Goal: Navigation & Orientation: Find specific page/section

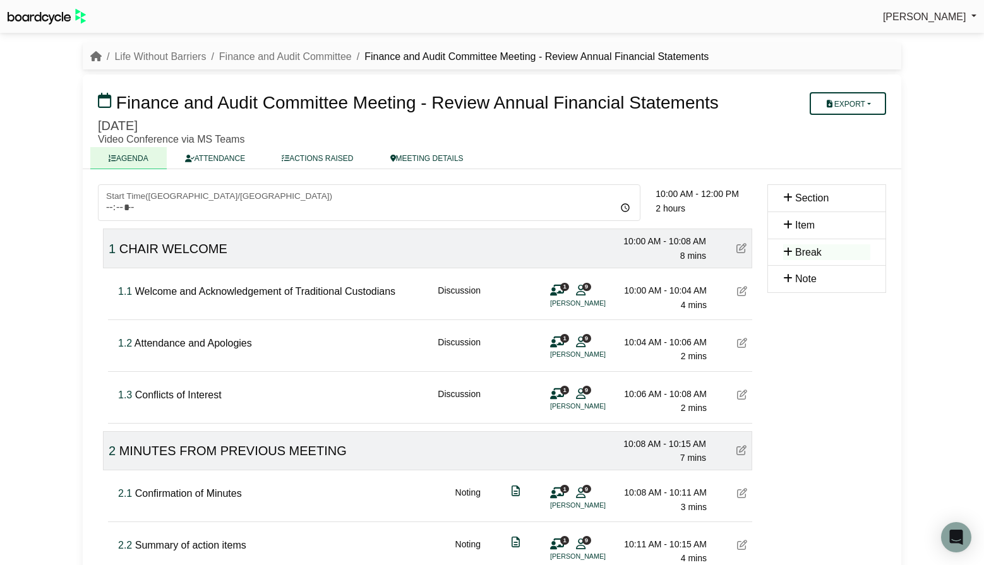
scroll to position [6, 0]
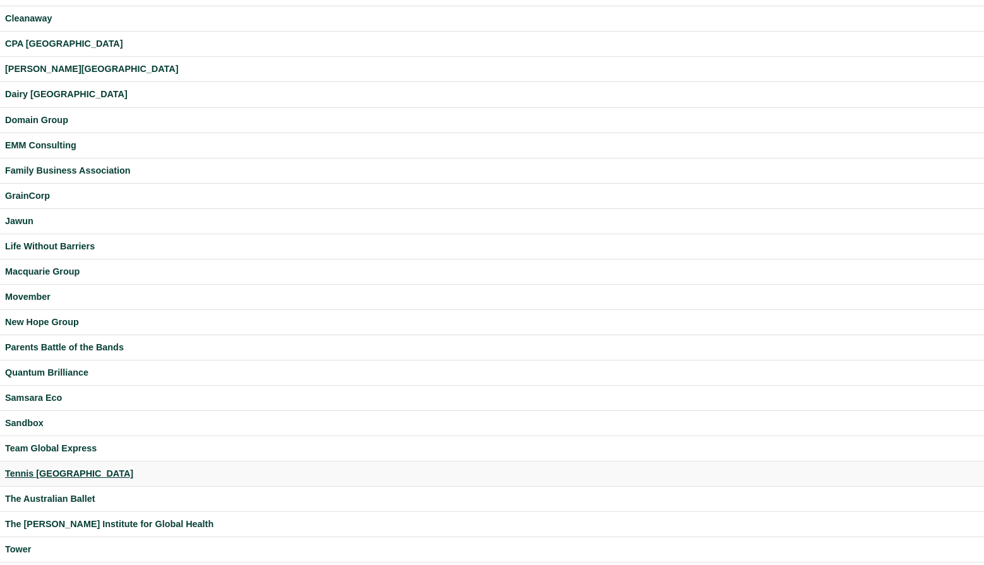
click at [51, 475] on div "Tennis Australia" at bounding box center [492, 474] width 974 height 15
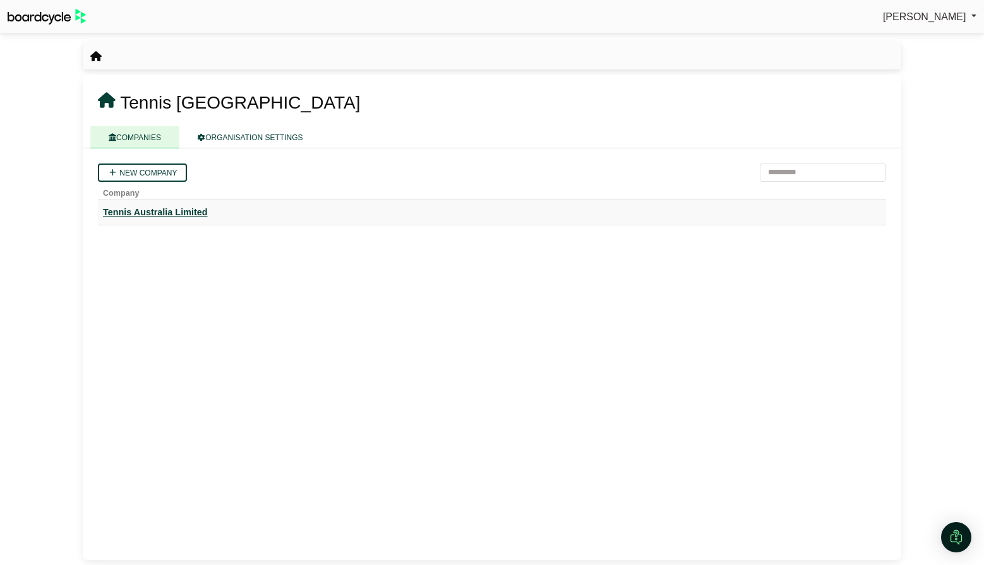
click at [145, 207] on div "Tennis Australia Limited" at bounding box center [492, 212] width 778 height 15
